Goal: Navigation & Orientation: Find specific page/section

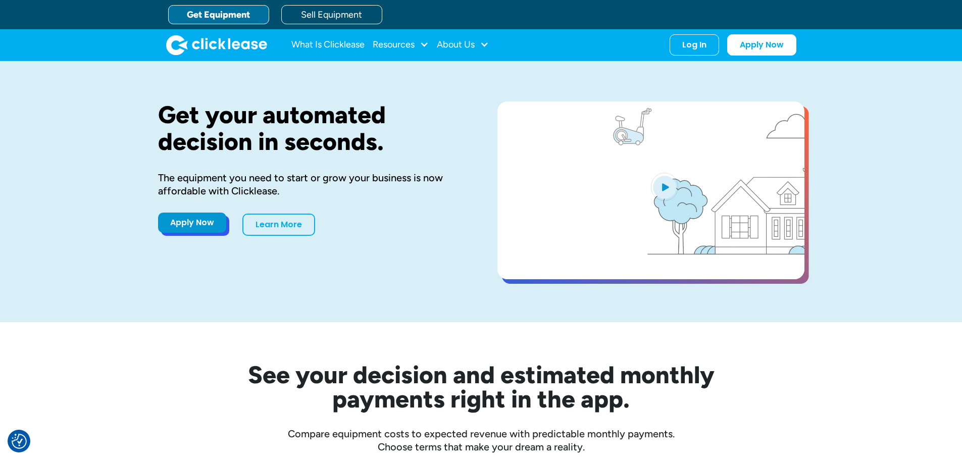
click at [199, 224] on link "Apply Now" at bounding box center [192, 223] width 68 height 20
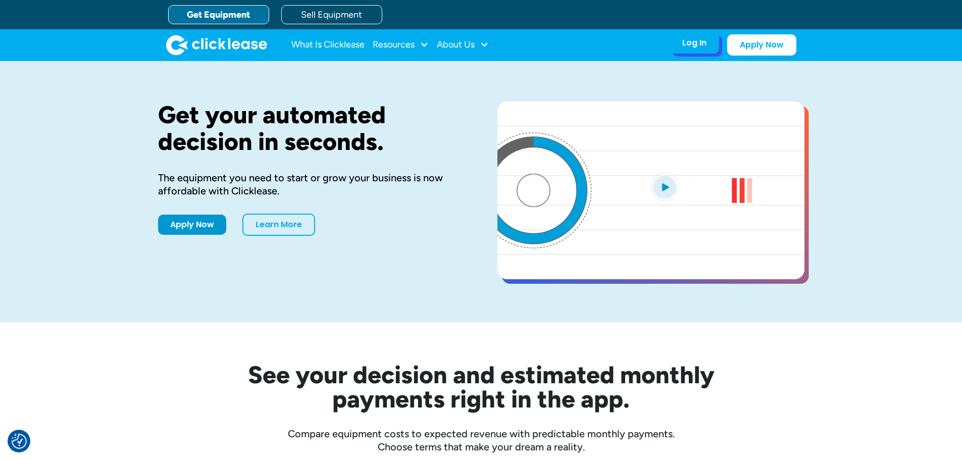
click at [698, 38] on div "Log In" at bounding box center [694, 43] width 24 height 10
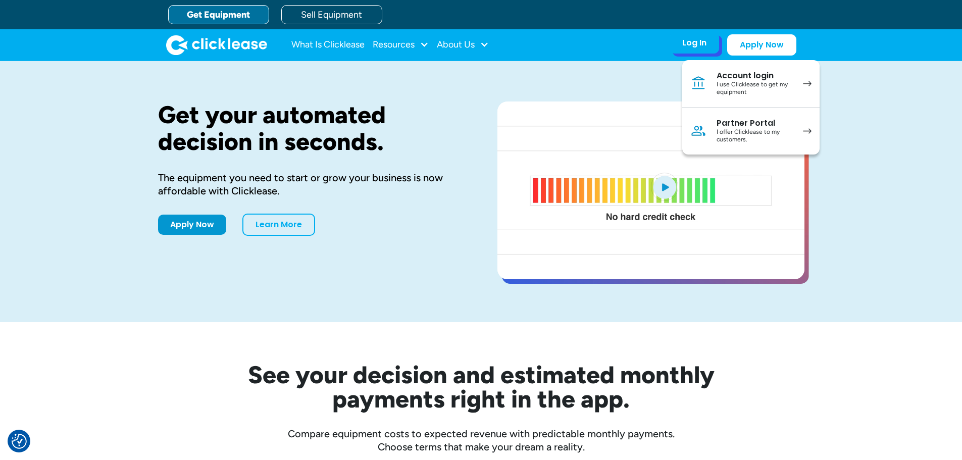
click at [772, 82] on div "I use Clicklease to get my equipment" at bounding box center [755, 89] width 76 height 16
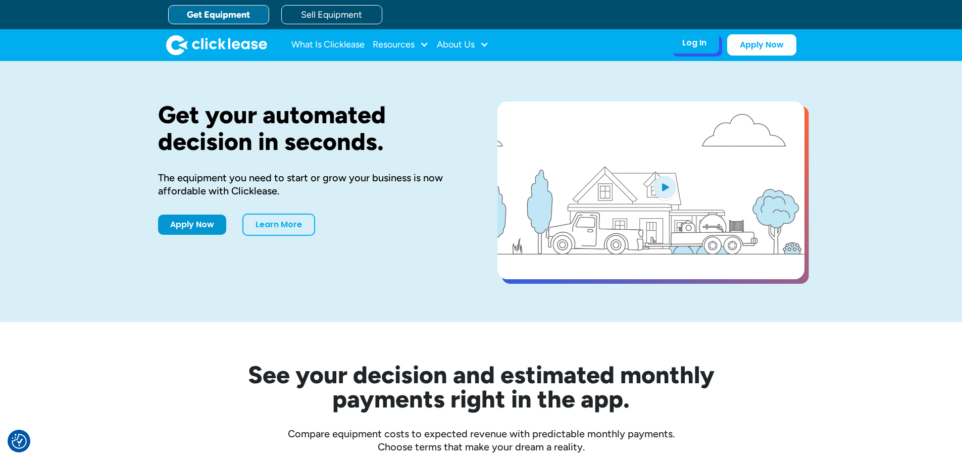
click at [684, 48] on div "Log In" at bounding box center [694, 43] width 24 height 10
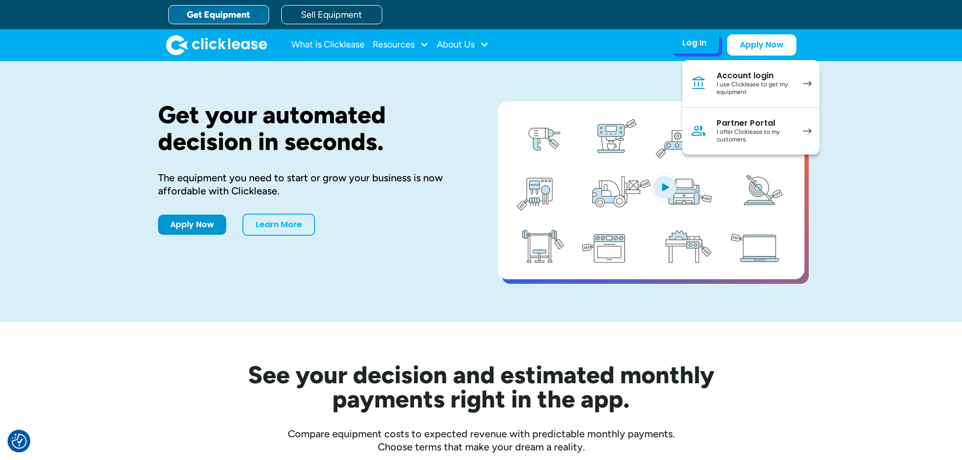
click at [730, 123] on div "Partner Portal" at bounding box center [755, 123] width 76 height 10
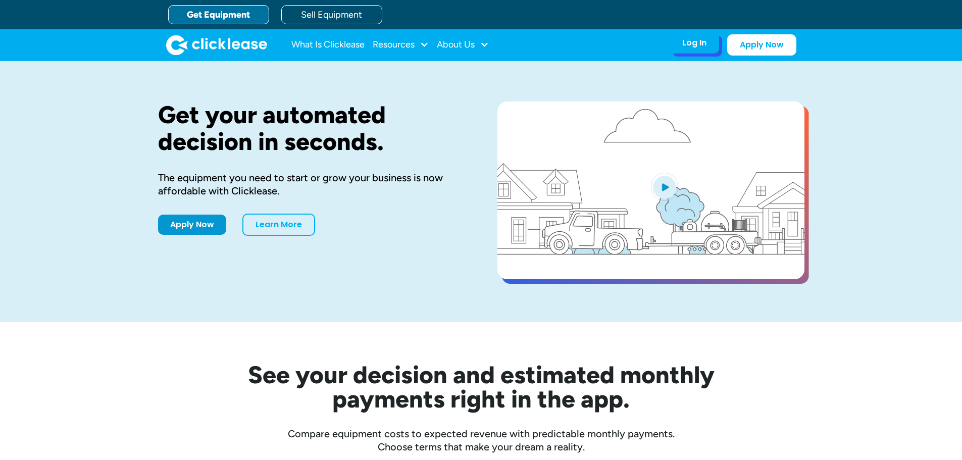
click at [697, 45] on div "Log In" at bounding box center [694, 43] width 24 height 10
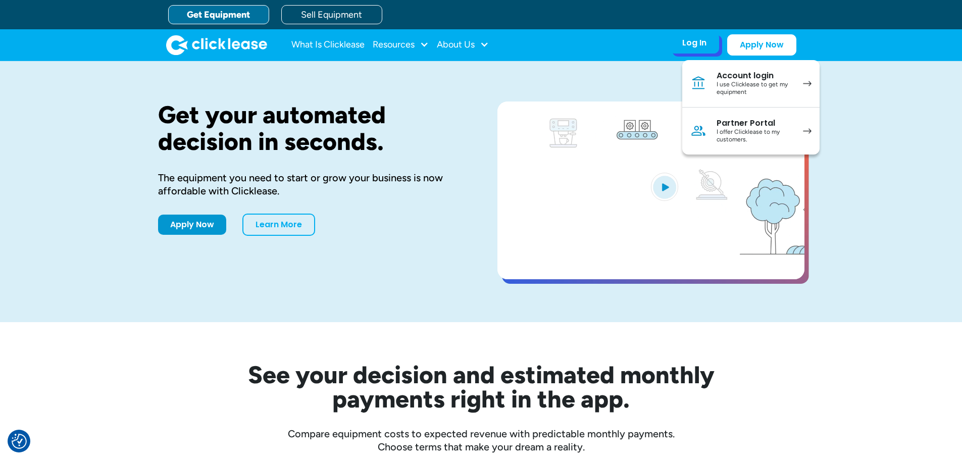
click at [702, 126] on img at bounding box center [698, 131] width 16 height 16
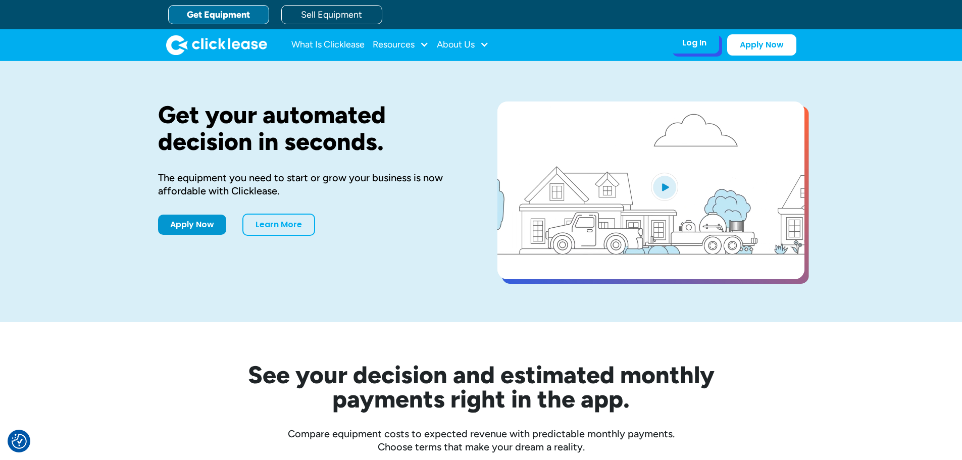
click at [678, 40] on div "Log In Account login I use Clicklease to get my equipment Partner Portal I offe…" at bounding box center [694, 42] width 49 height 21
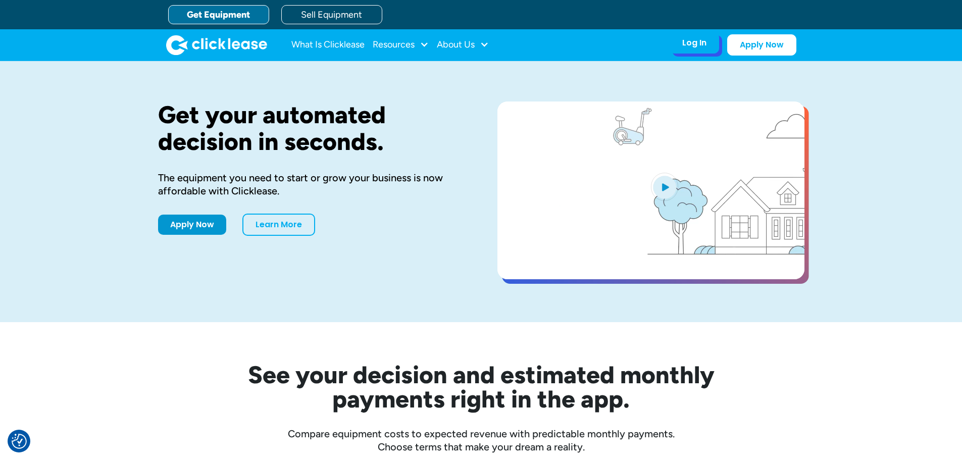
click at [688, 43] on div "Log In" at bounding box center [694, 43] width 24 height 10
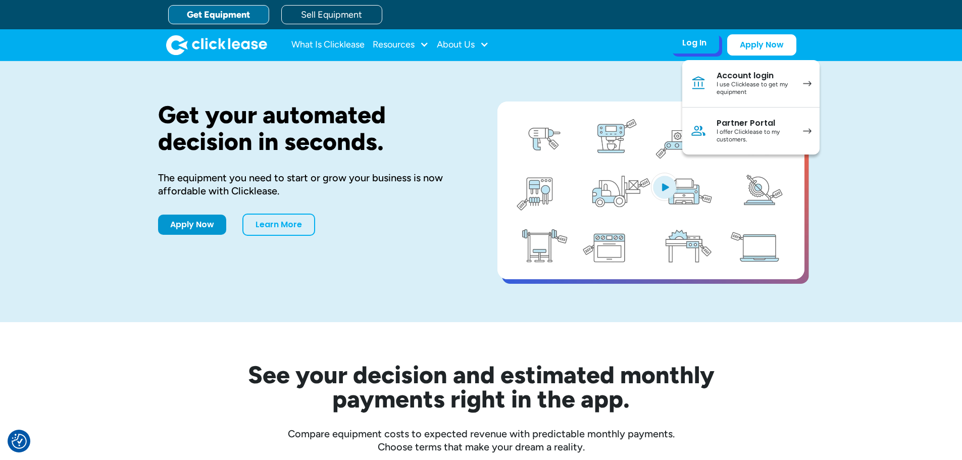
click at [764, 137] on div "I offer Clicklease to my customers." at bounding box center [755, 136] width 76 height 16
